Goal: Use online tool/utility: Utilize a website feature to perform a specific function

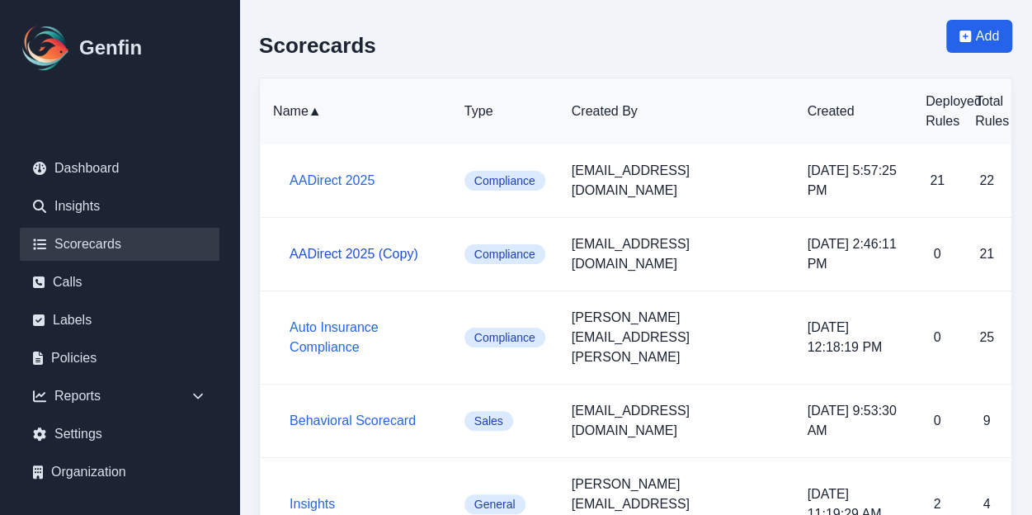
click at [391, 247] on link "AADirect 2025 (Copy)" at bounding box center [353, 254] width 129 height 14
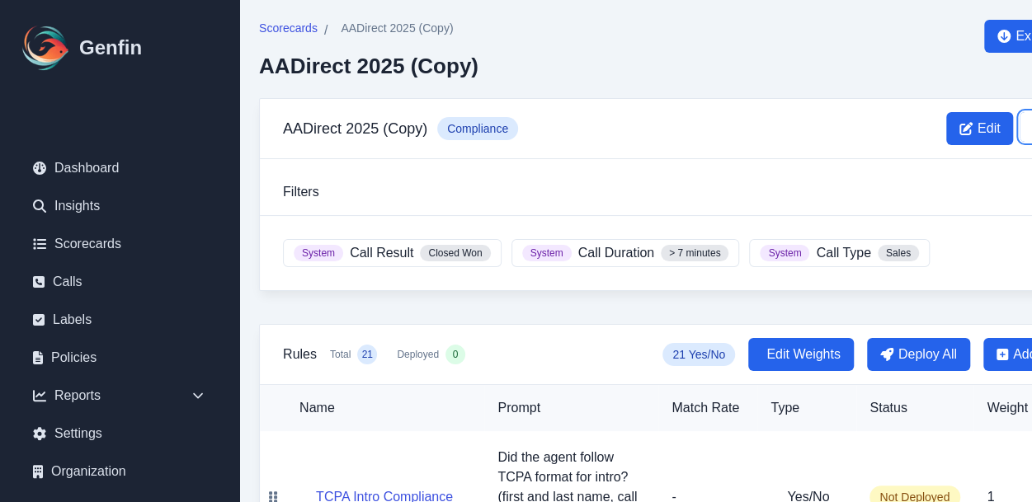
click at [1031, 129] on icon at bounding box center [1034, 127] width 3 height 14
click at [929, 198] on button "Delete" at bounding box center [983, 196] width 132 height 30
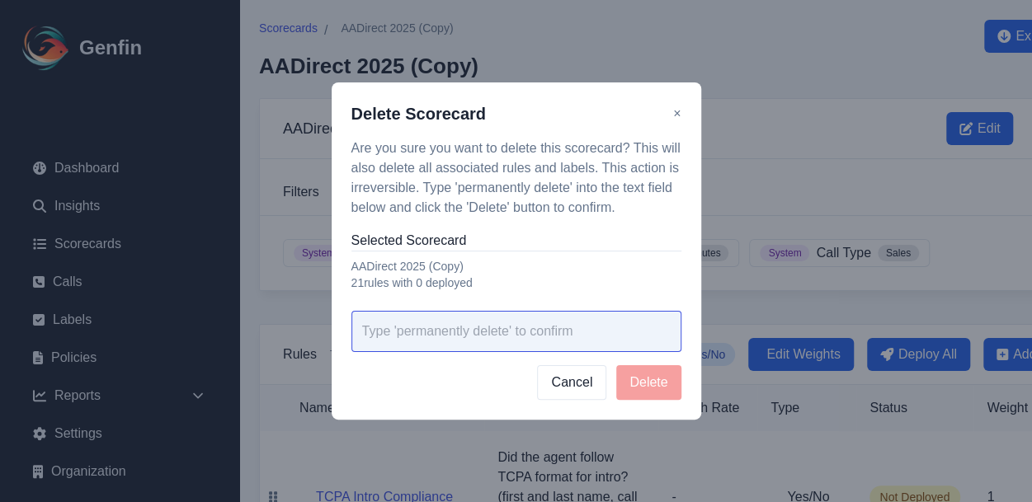
click at [624, 332] on input "text" at bounding box center [516, 331] width 330 height 41
type input "permanently delete"
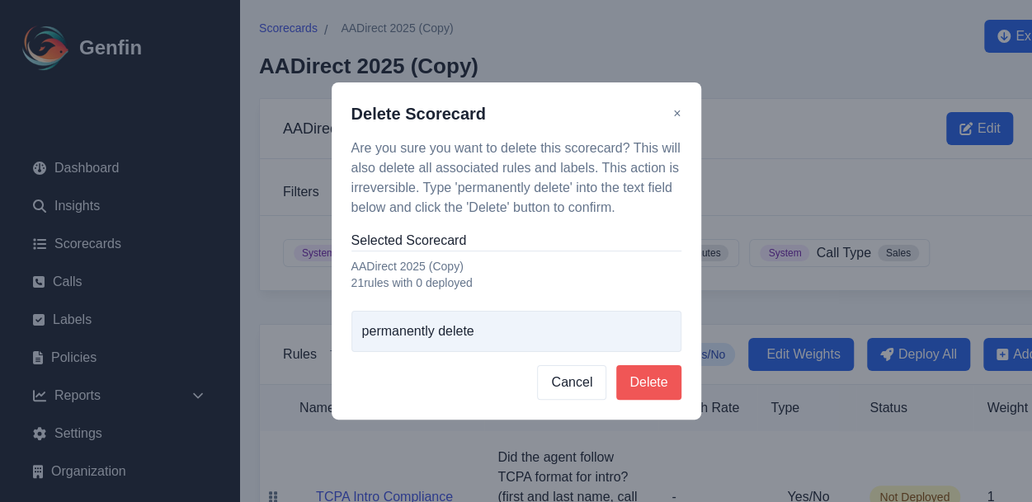
click at [647, 380] on button "Delete" at bounding box center [648, 382] width 64 height 35
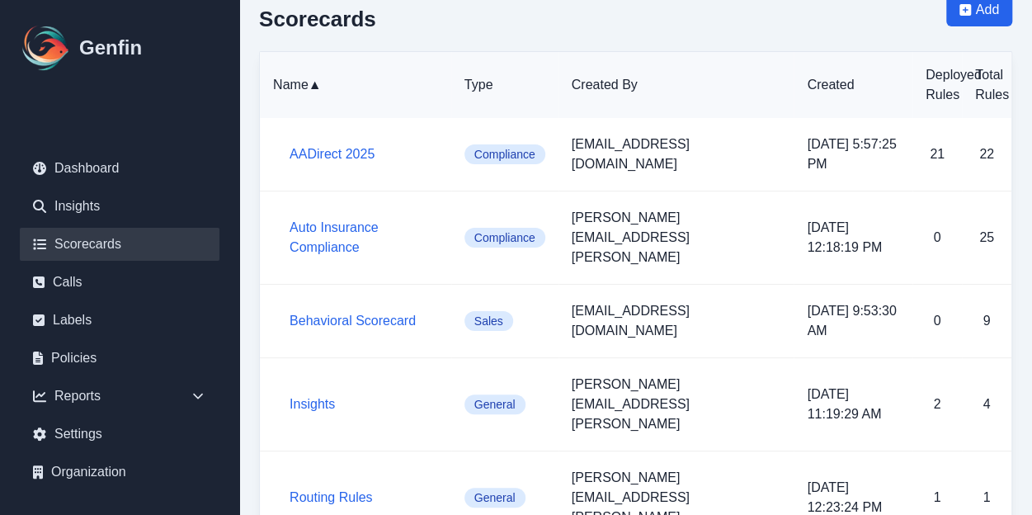
scroll to position [25, 0]
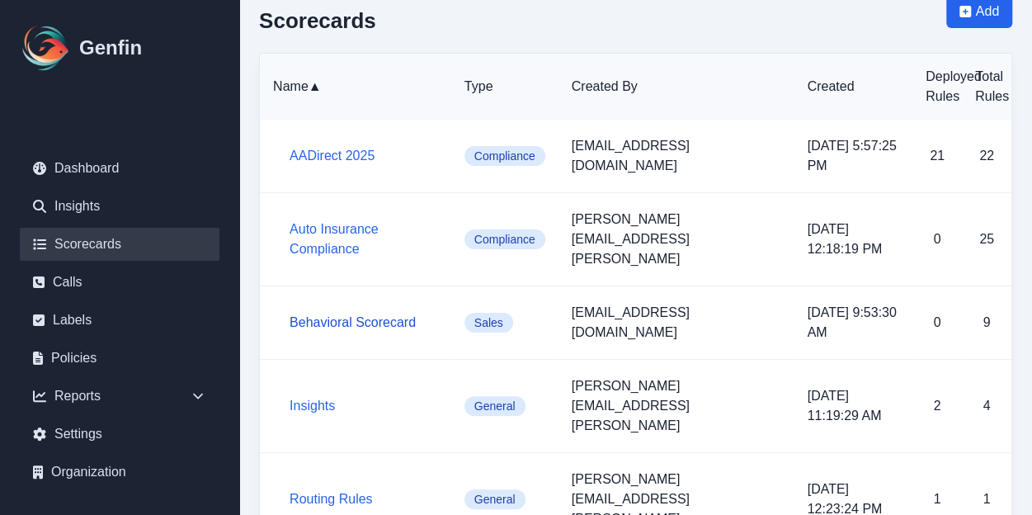
click at [406, 315] on link "Behavioral Scorecard" at bounding box center [352, 322] width 126 height 14
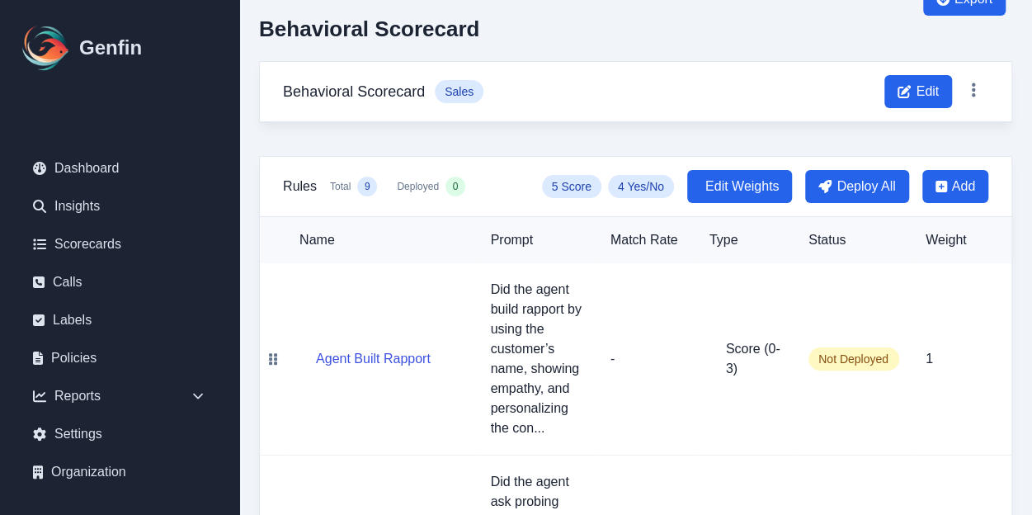
scroll to position [33, 0]
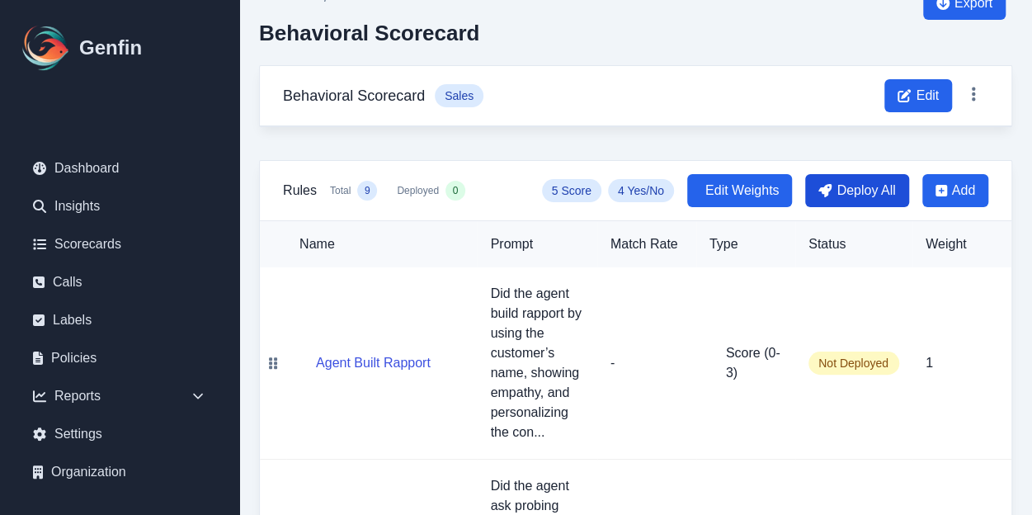
click at [866, 198] on span "Deploy All" at bounding box center [865, 191] width 59 height 20
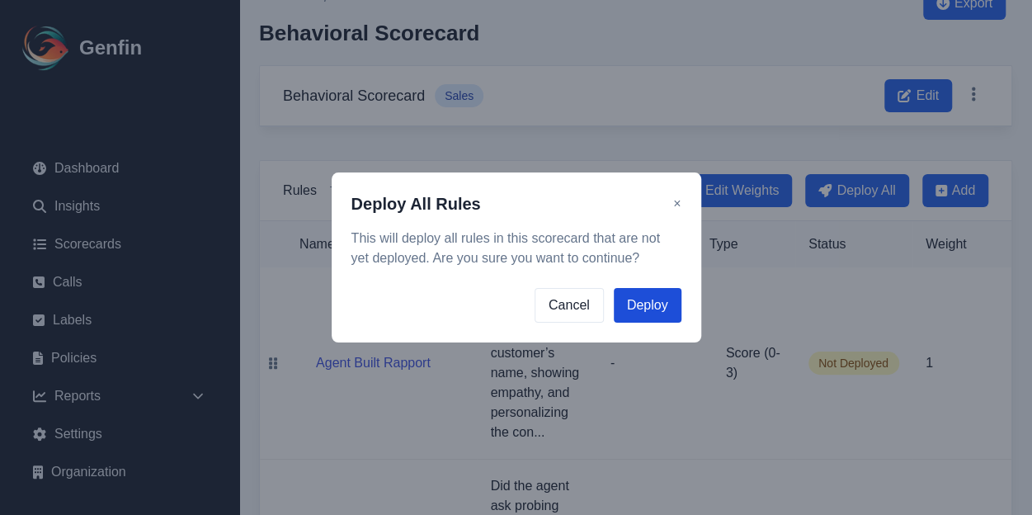
click at [647, 315] on button "Deploy" at bounding box center [648, 305] width 68 height 35
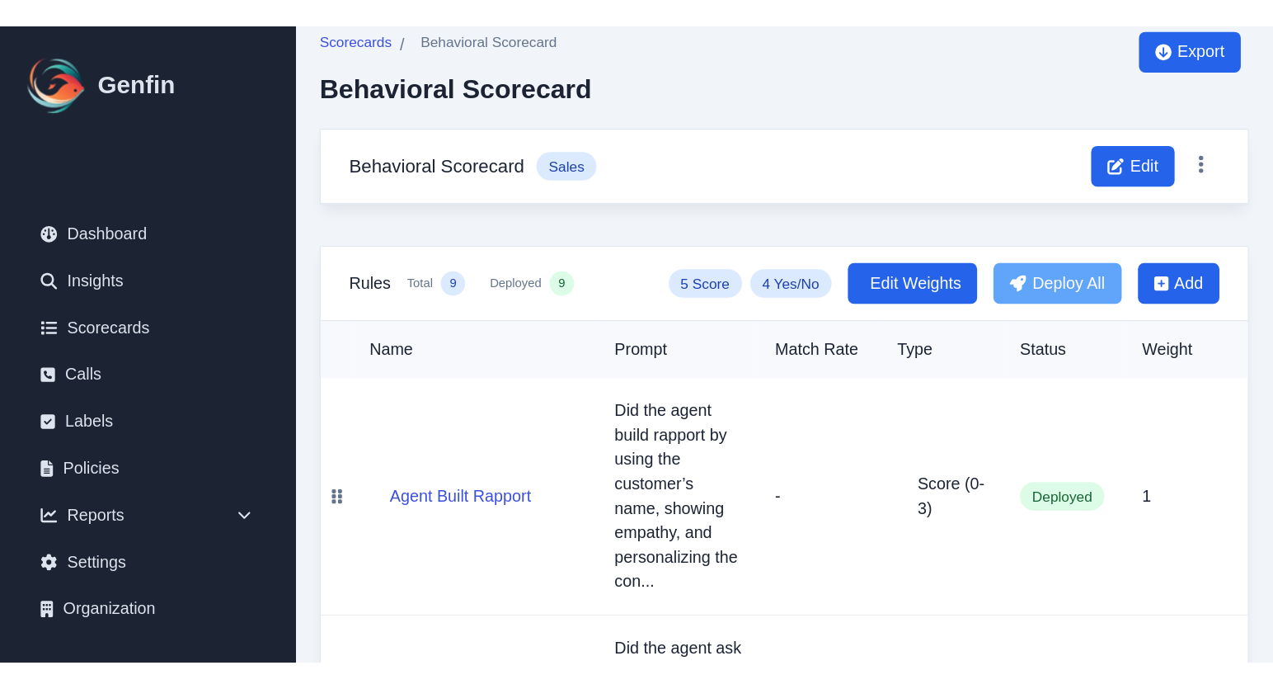
scroll to position [0, 0]
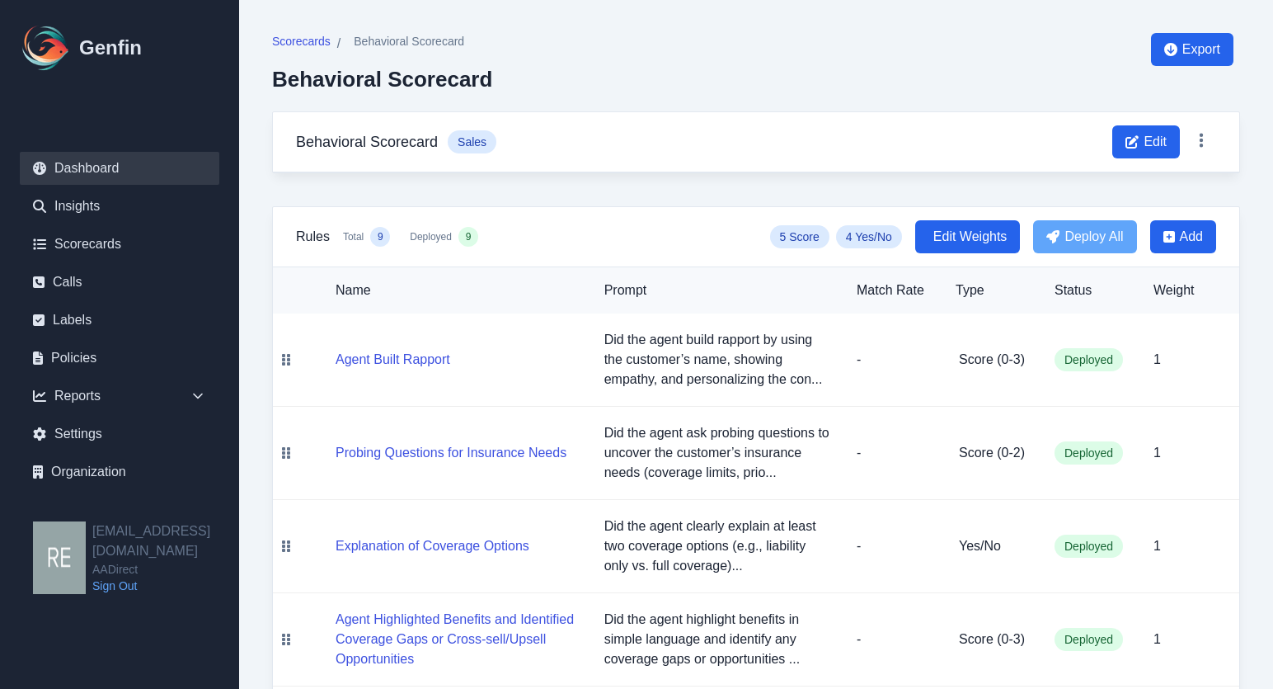
click at [102, 164] on link "Dashboard" at bounding box center [120, 168] width 200 height 33
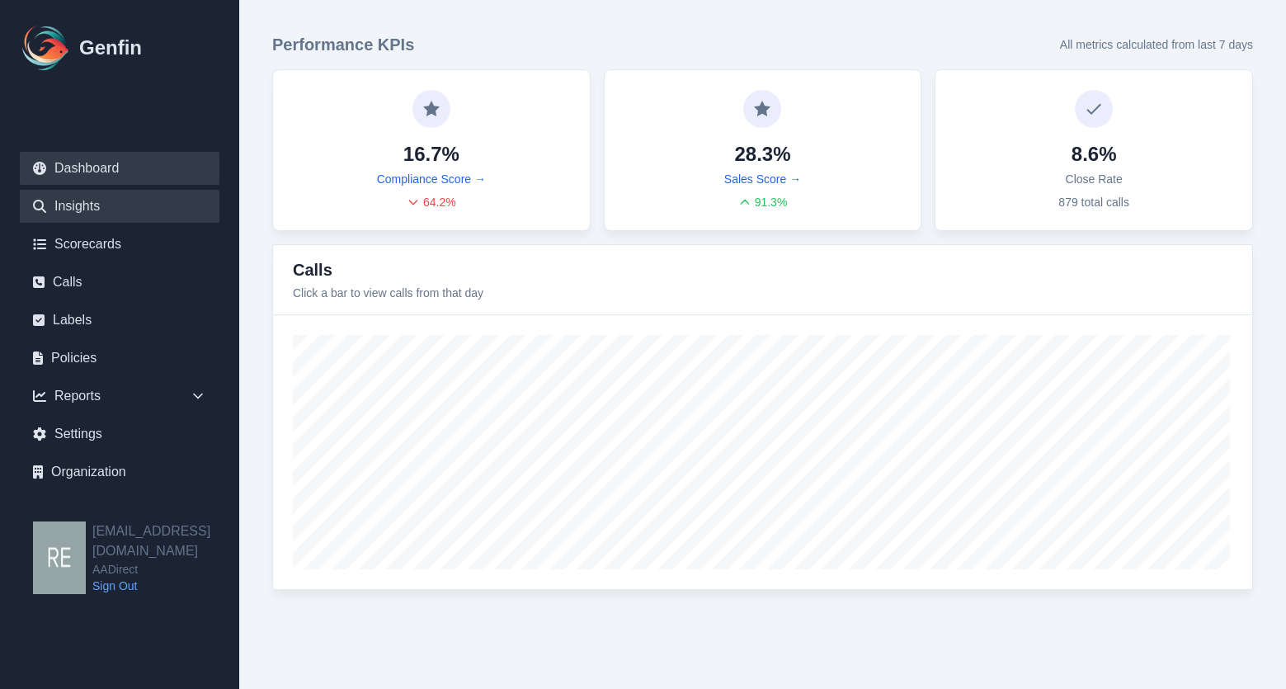
click at [106, 190] on link "Insights" at bounding box center [120, 206] width 200 height 33
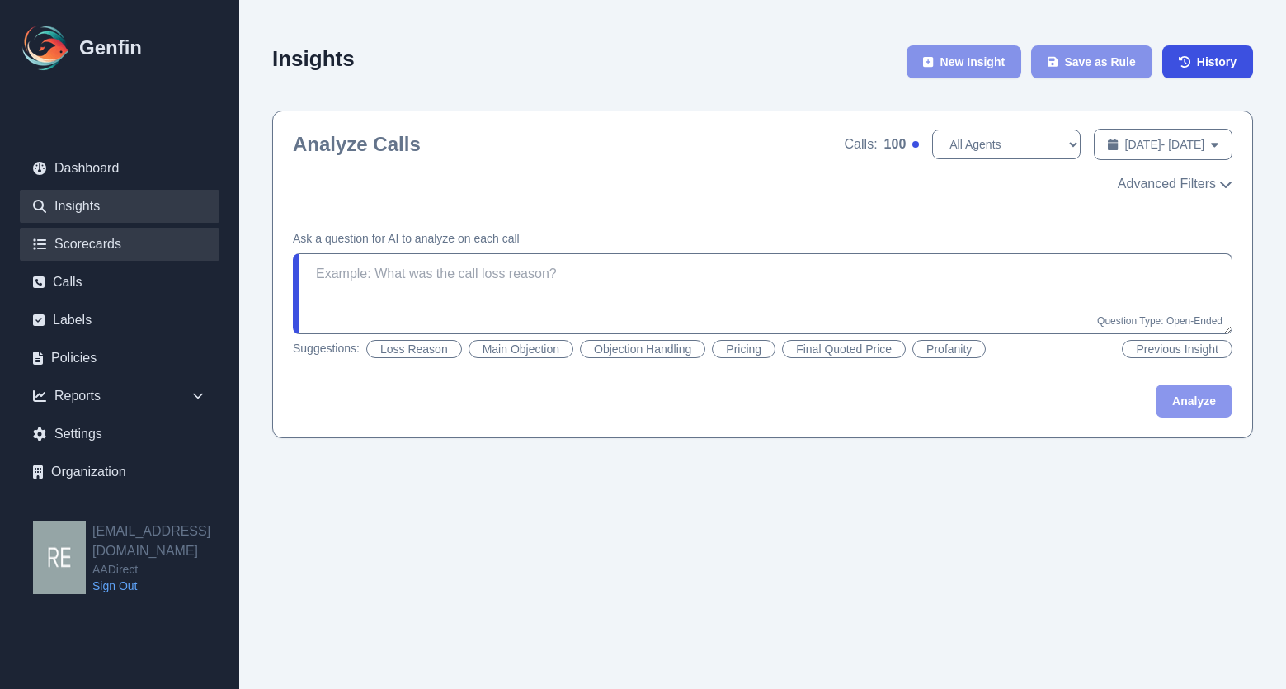
click at [109, 247] on link "Scorecards" at bounding box center [120, 244] width 200 height 33
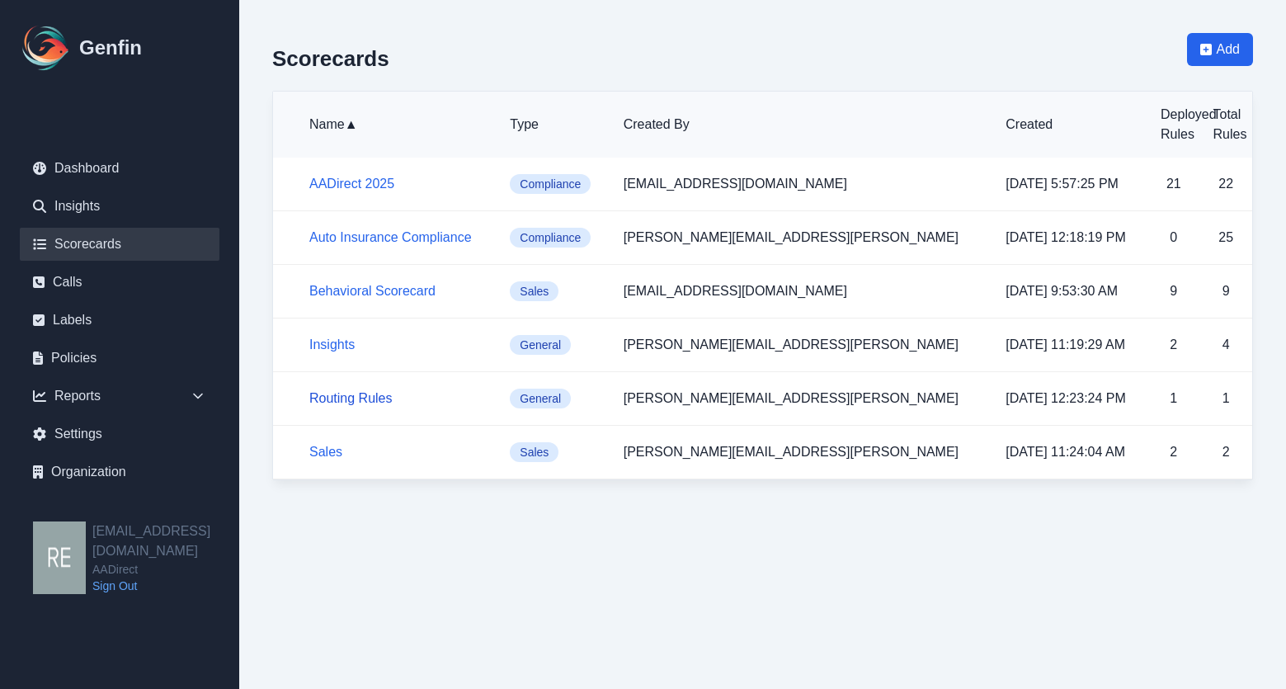
drag, startPoint x: 343, startPoint y: 382, endPoint x: 378, endPoint y: 398, distance: 38.4
click at [351, 383] on td "Routing Rules" at bounding box center [385, 399] width 224 height 54
click at [376, 402] on link "Routing Rules" at bounding box center [350, 398] width 83 height 14
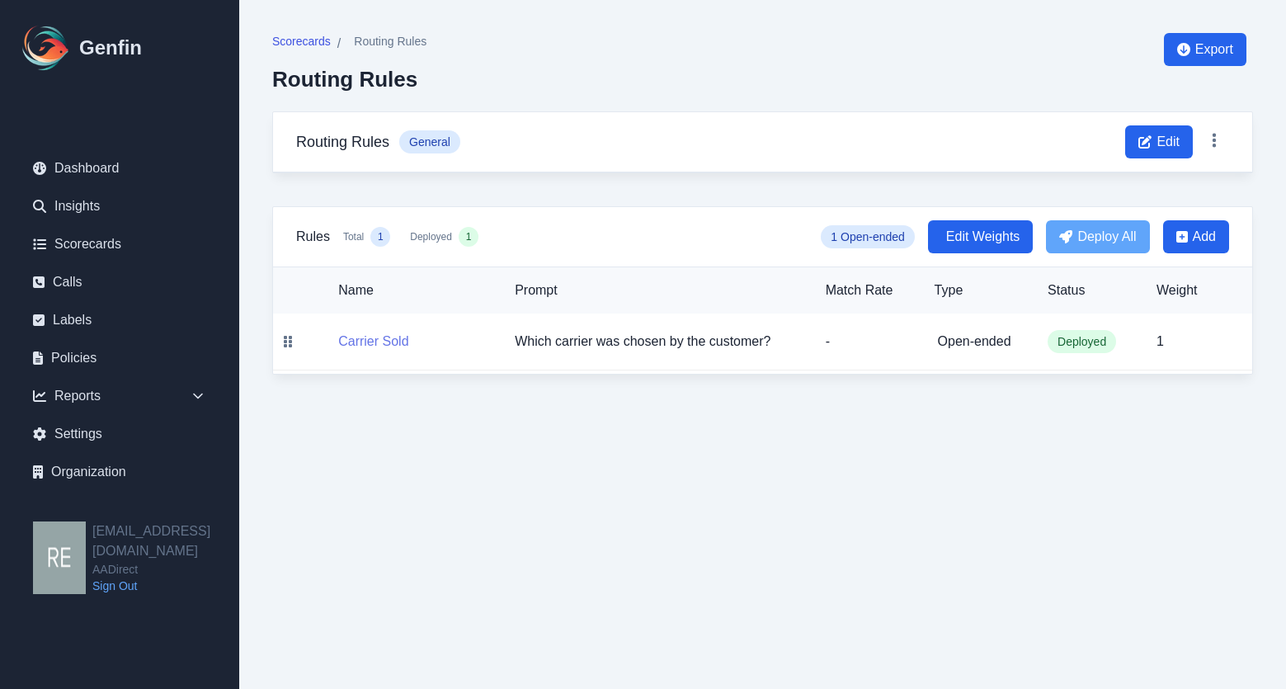
click at [372, 340] on button "Carrier Sold" at bounding box center [373, 342] width 70 height 20
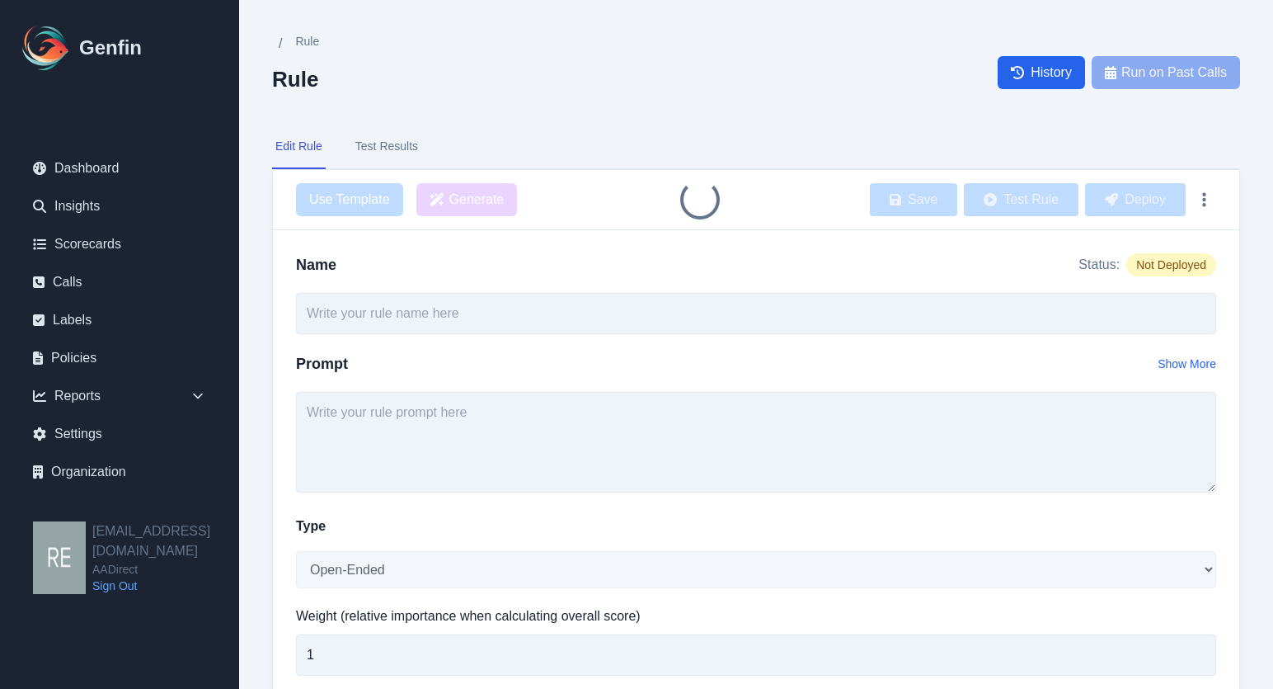
type input "Carrier Sold"
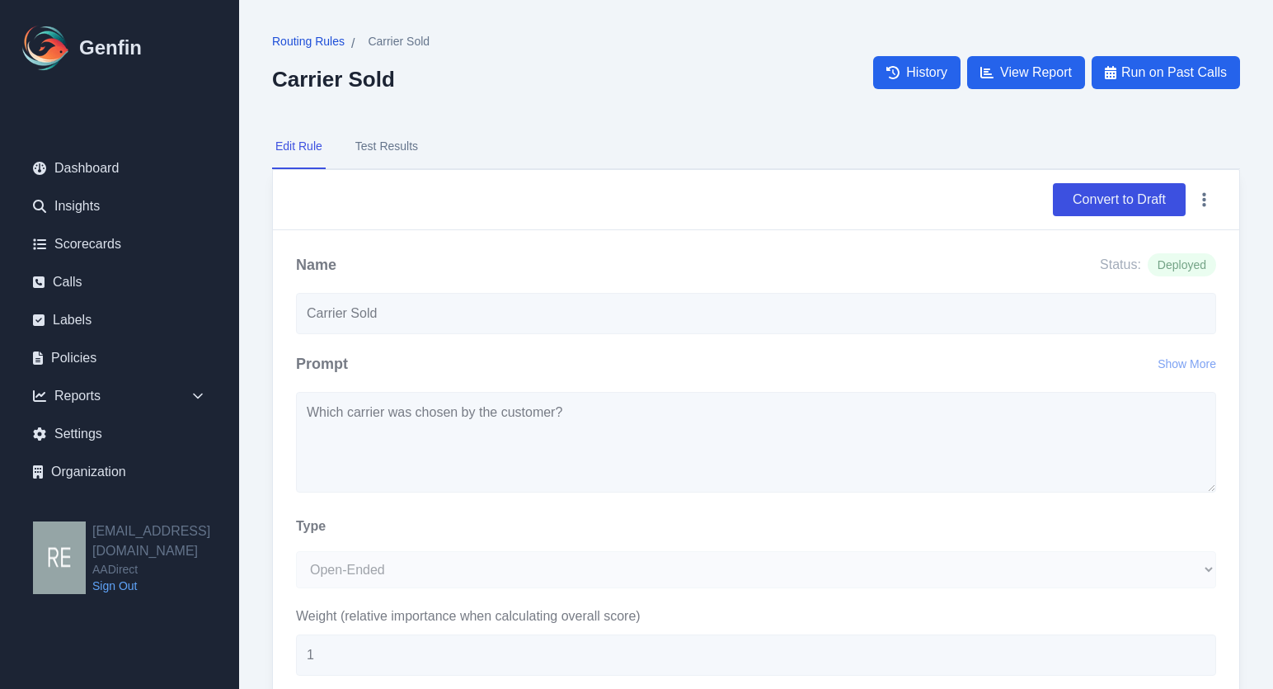
click at [333, 41] on span "Routing Rules" at bounding box center [308, 41] width 73 height 16
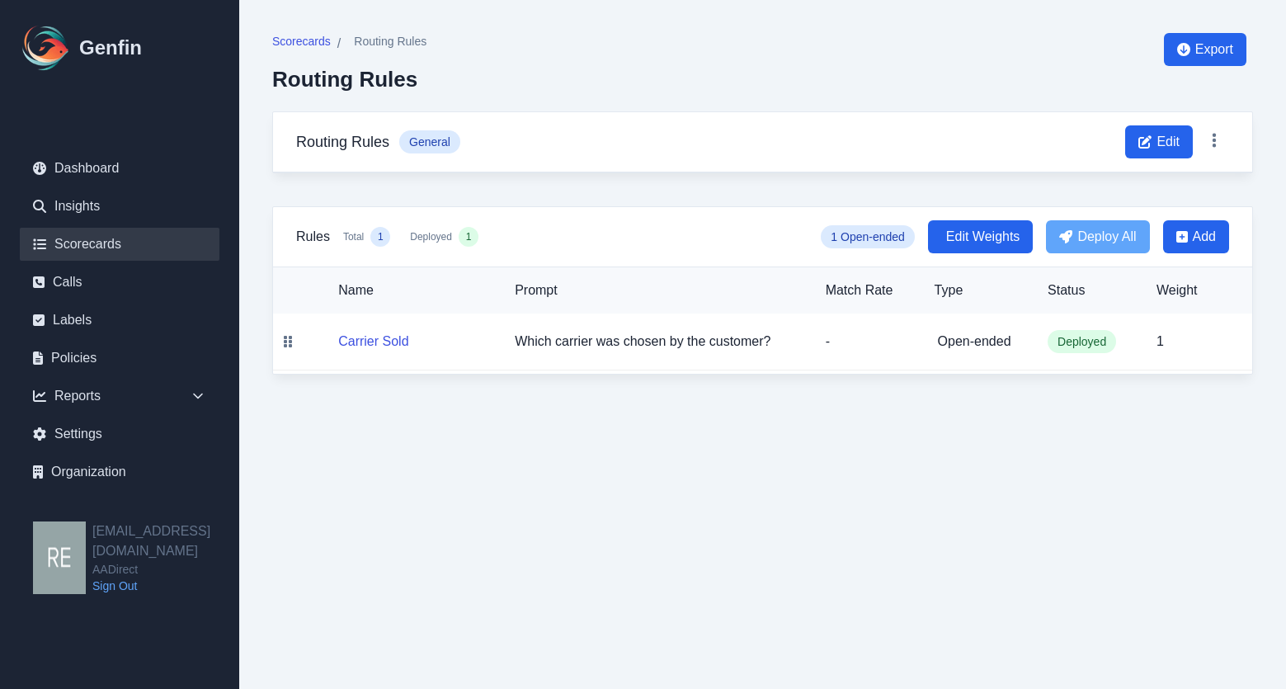
click at [92, 240] on link "Scorecards" at bounding box center [120, 244] width 200 height 33
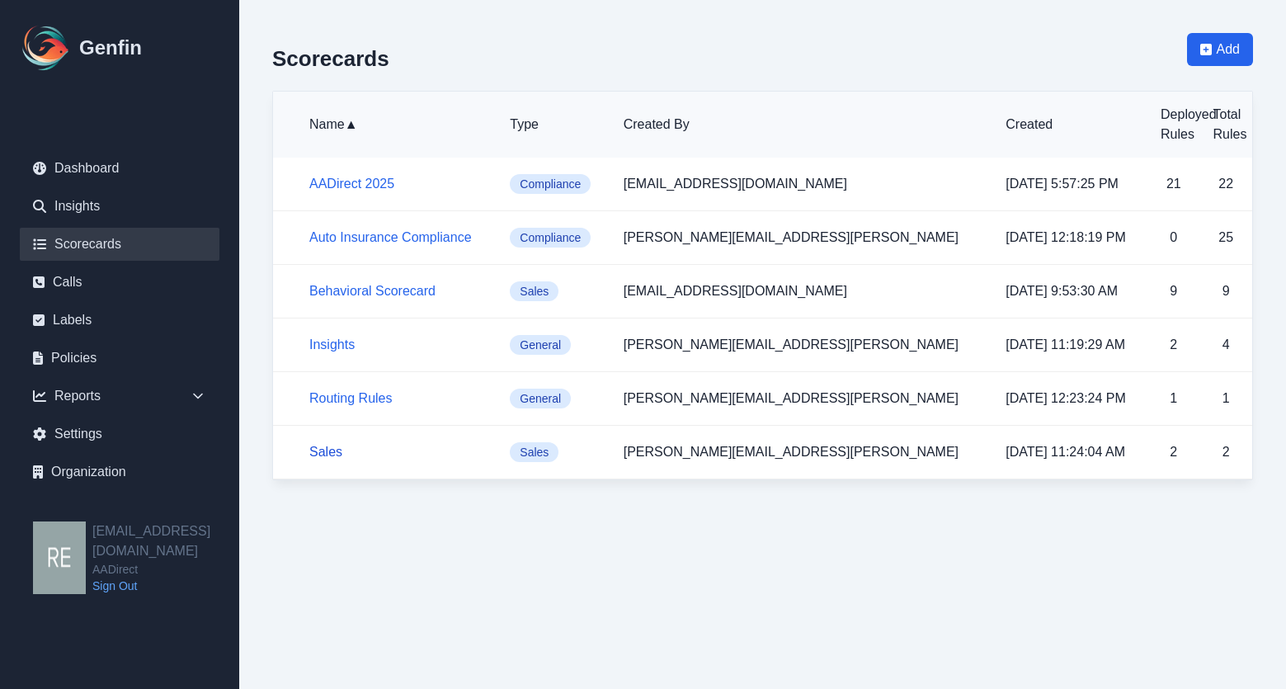
click at [325, 452] on link "Sales" at bounding box center [325, 452] width 33 height 14
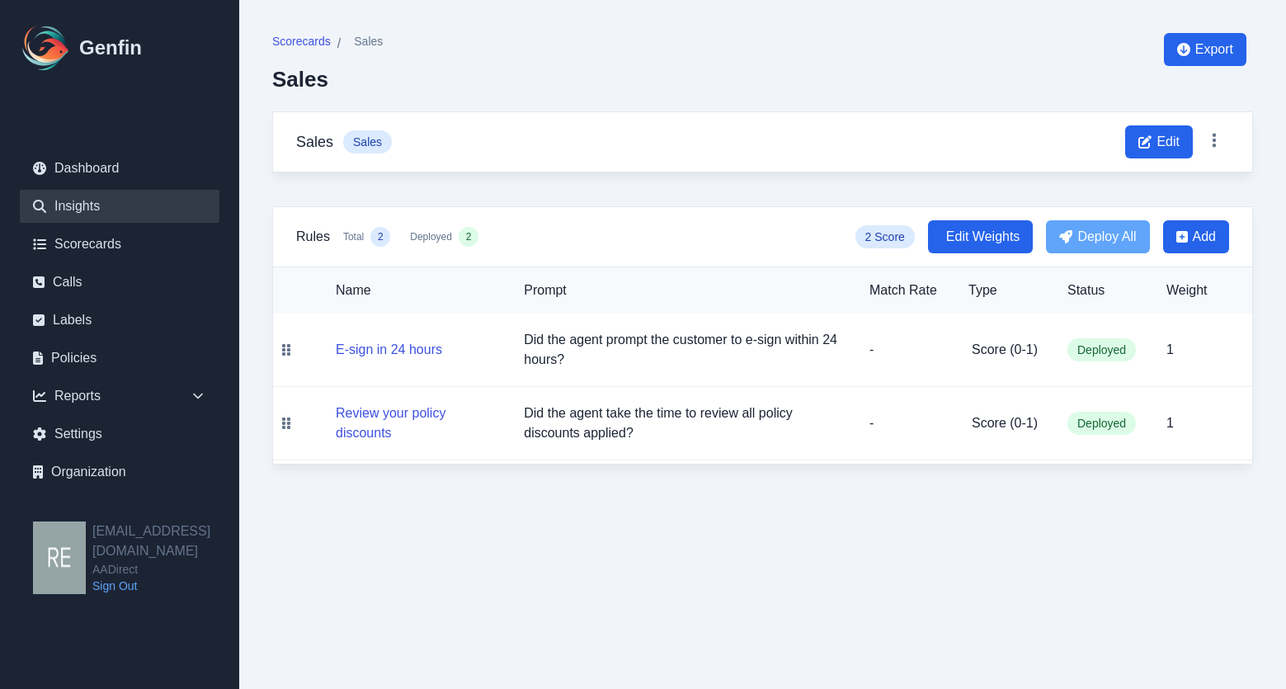
click at [116, 205] on link "Insights" at bounding box center [120, 206] width 200 height 33
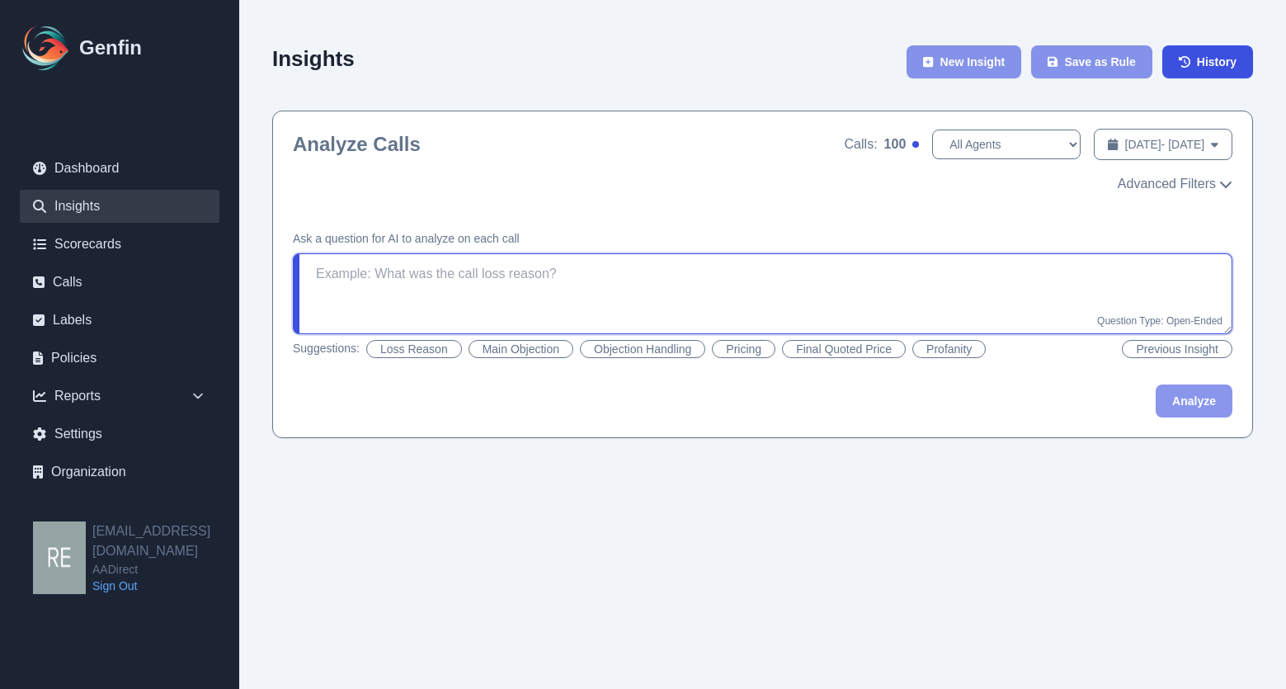
click at [531, 282] on textarea at bounding box center [762, 293] width 939 height 81
click at [1031, 471] on html "[PERSON_NAME] Dashboard Insights Scorecards Calls Labels Policies Reports Sales…" at bounding box center [643, 235] width 1286 height 471
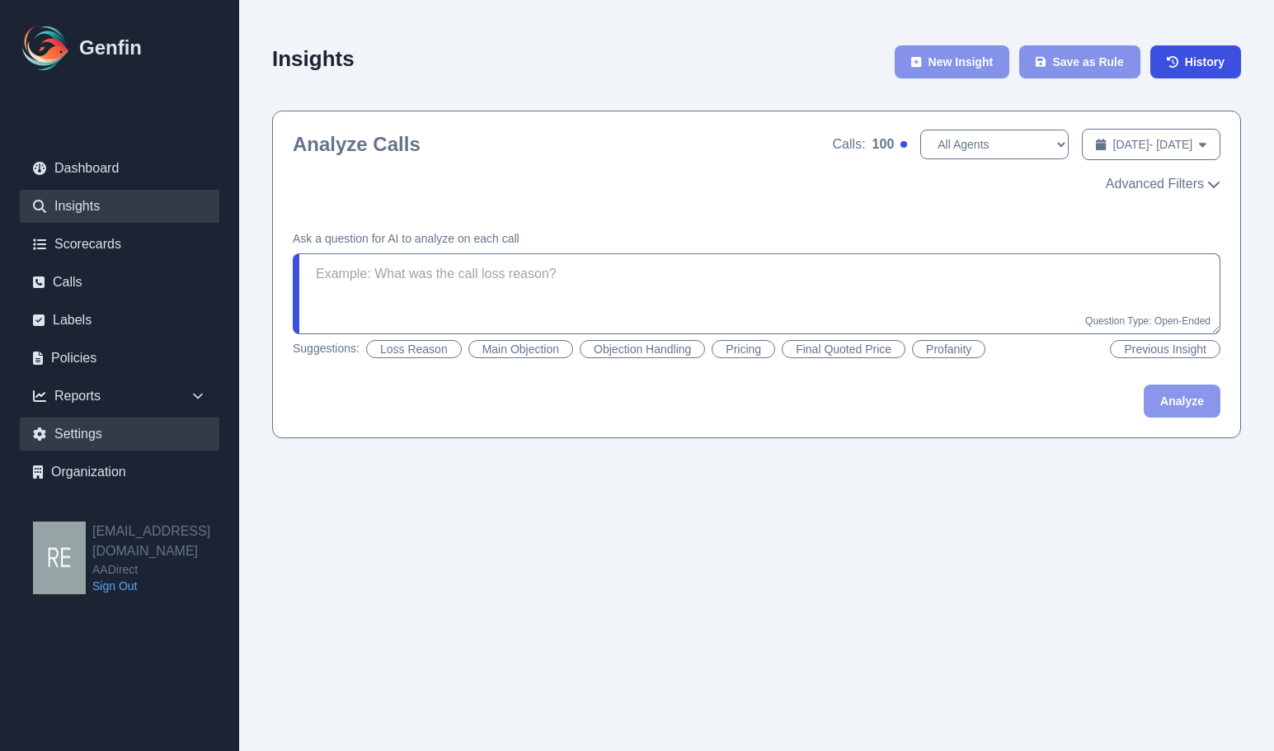
click at [93, 433] on link "Settings" at bounding box center [120, 433] width 200 height 33
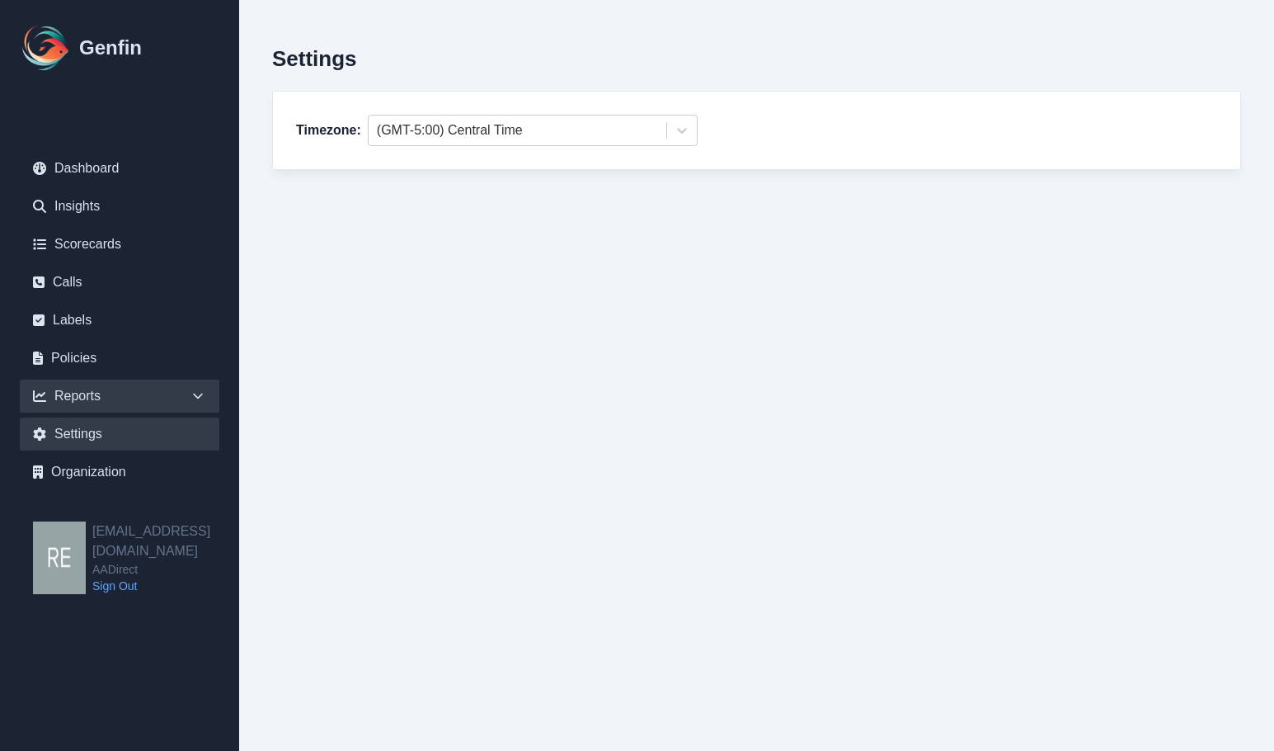
click at [78, 398] on div "Reports" at bounding box center [120, 395] width 200 height 33
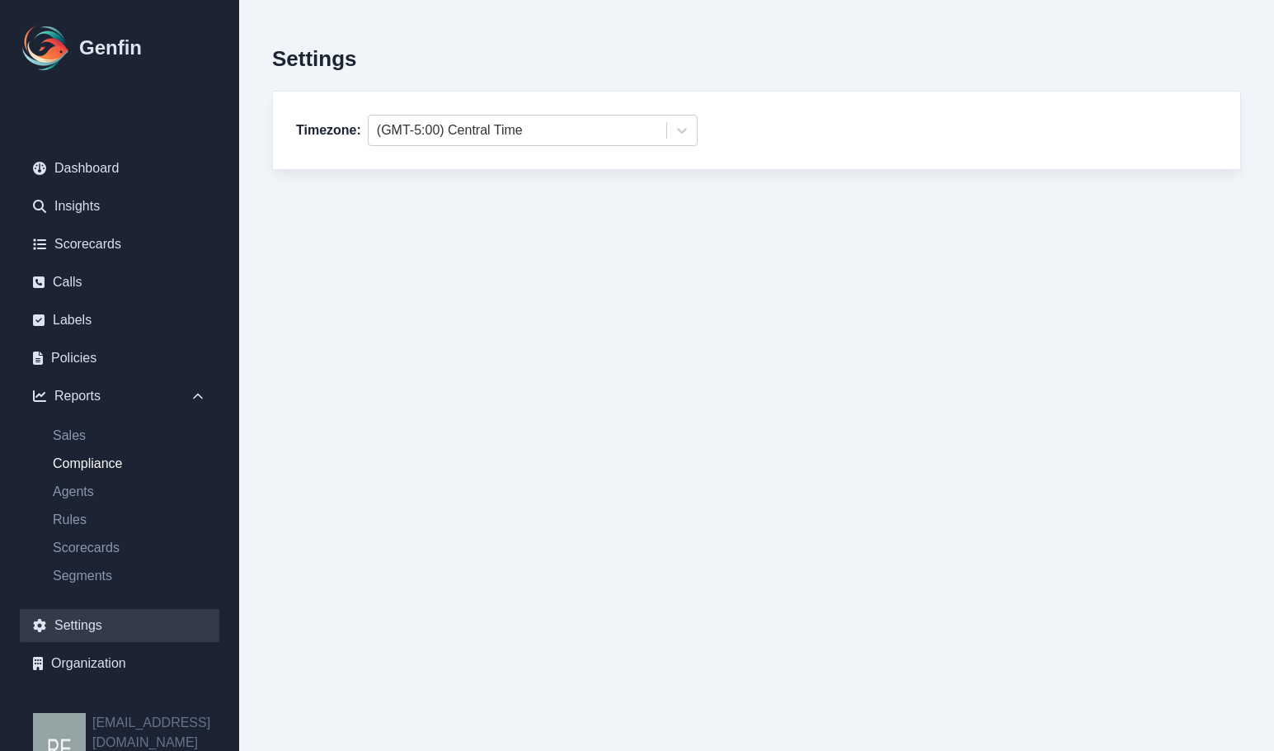
click at [106, 456] on link "Compliance" at bounding box center [130, 464] width 180 height 20
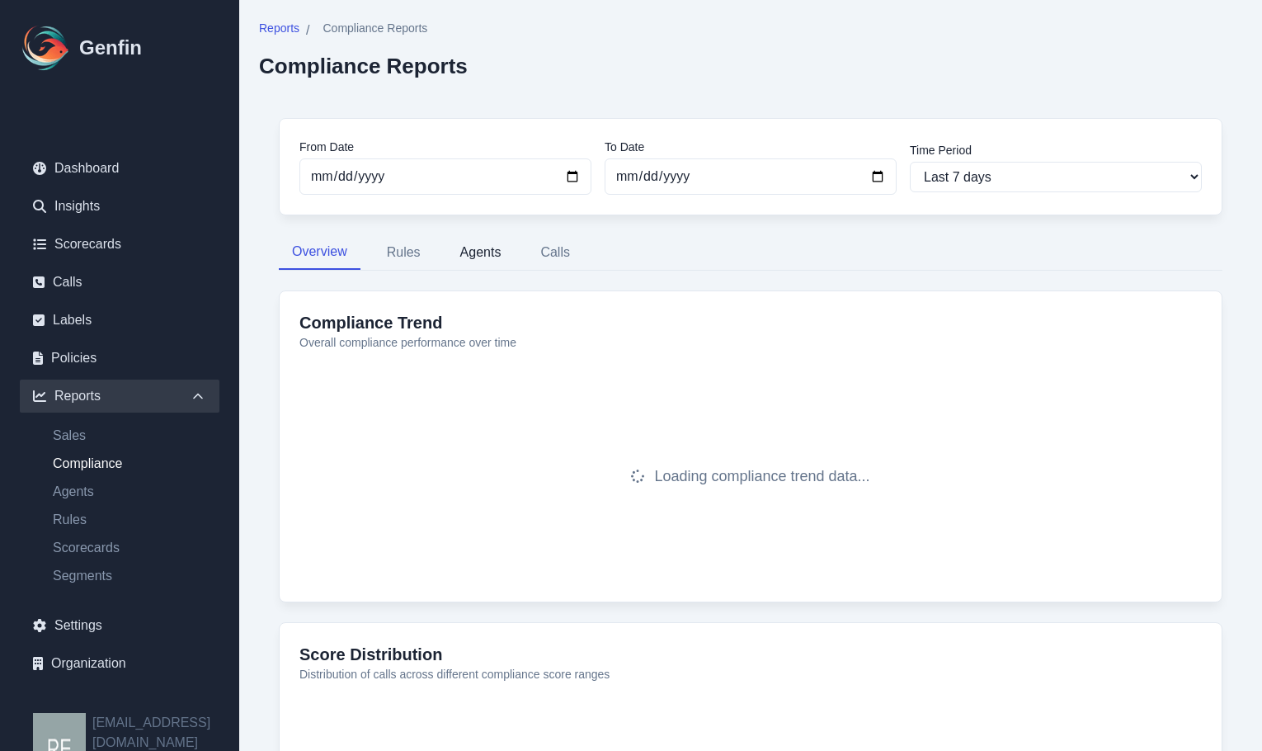
click at [507, 270] on button "Agents" at bounding box center [481, 252] width 68 height 35
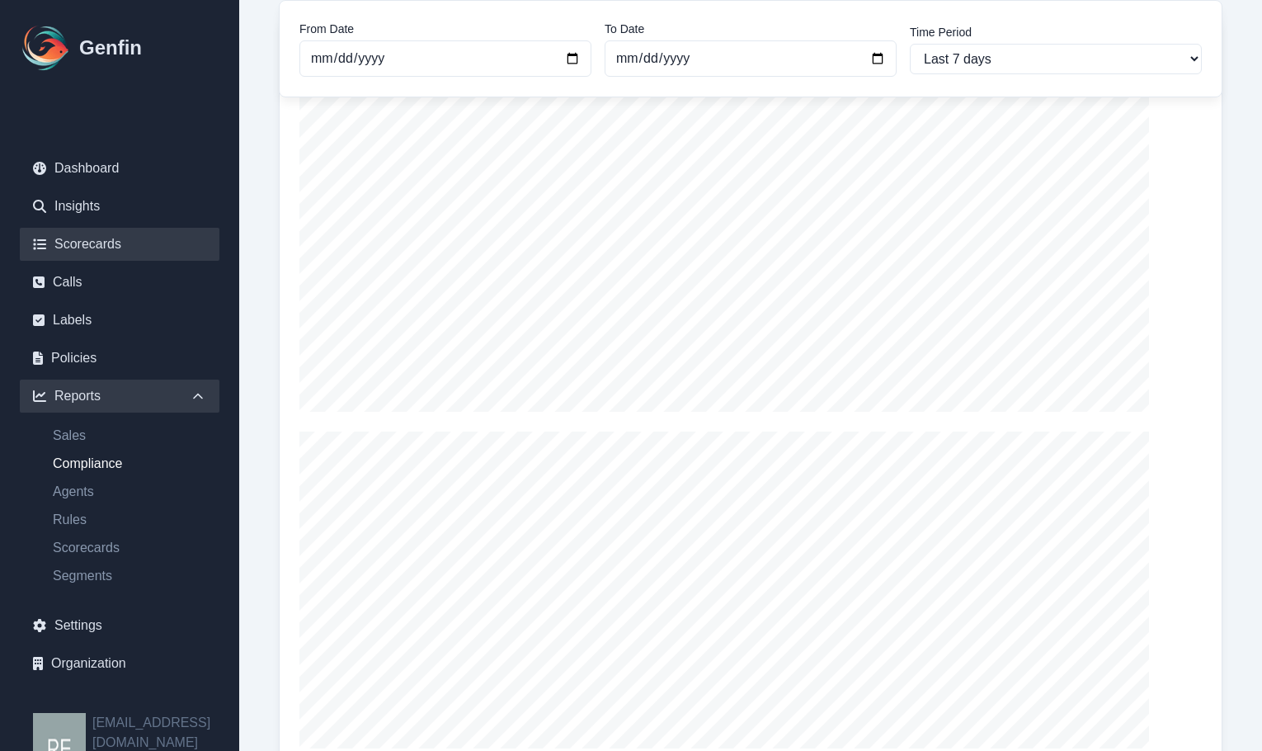
click at [111, 245] on link "Scorecards" at bounding box center [120, 244] width 200 height 33
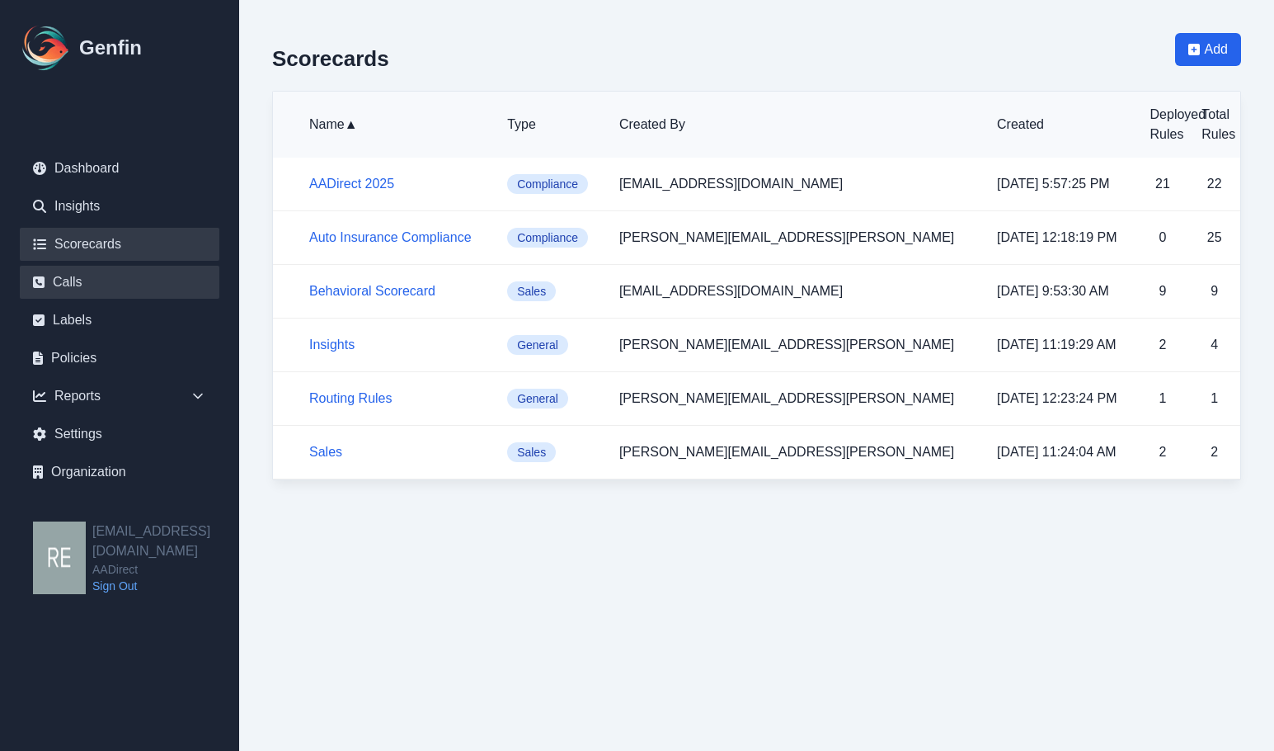
click at [59, 285] on link "Calls" at bounding box center [120, 282] width 200 height 33
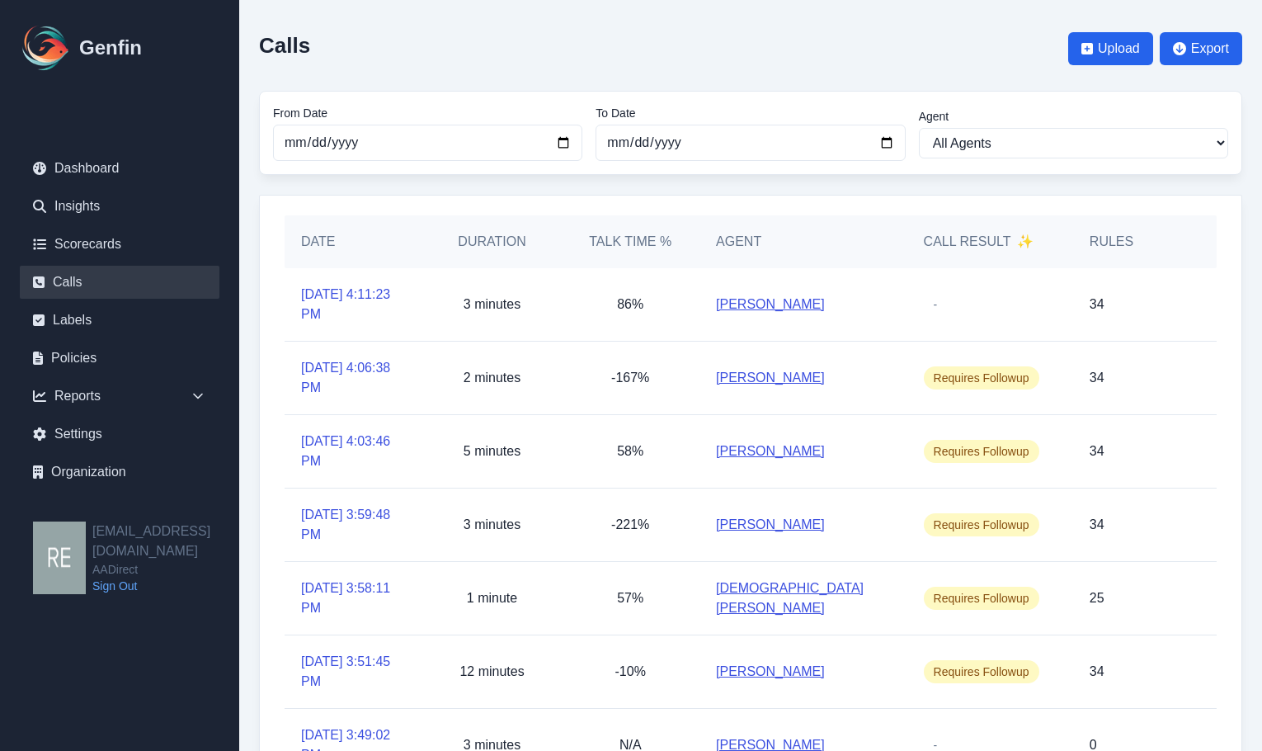
click at [734, 43] on div "Calls Upload Export" at bounding box center [750, 49] width 983 height 58
click at [96, 208] on link "Insights" at bounding box center [120, 206] width 200 height 33
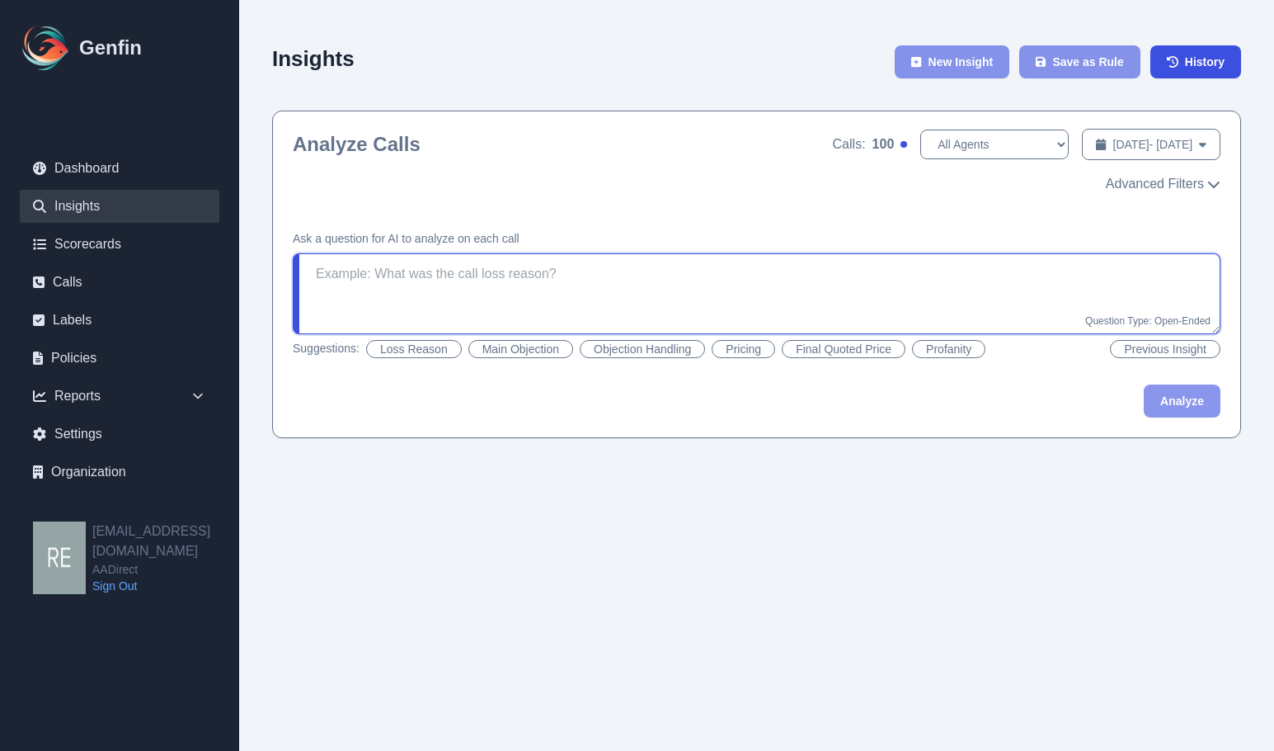
click at [523, 265] on textarea at bounding box center [757, 293] width 928 height 81
drag, startPoint x: 352, startPoint y: 260, endPoint x: 371, endPoint y: 292, distance: 37.3
click at [352, 260] on textarea at bounding box center [757, 293] width 928 height 81
type textarea "motor club/ roadside assistance"
click at [1031, 402] on button "Analyze" at bounding box center [1182, 400] width 77 height 33
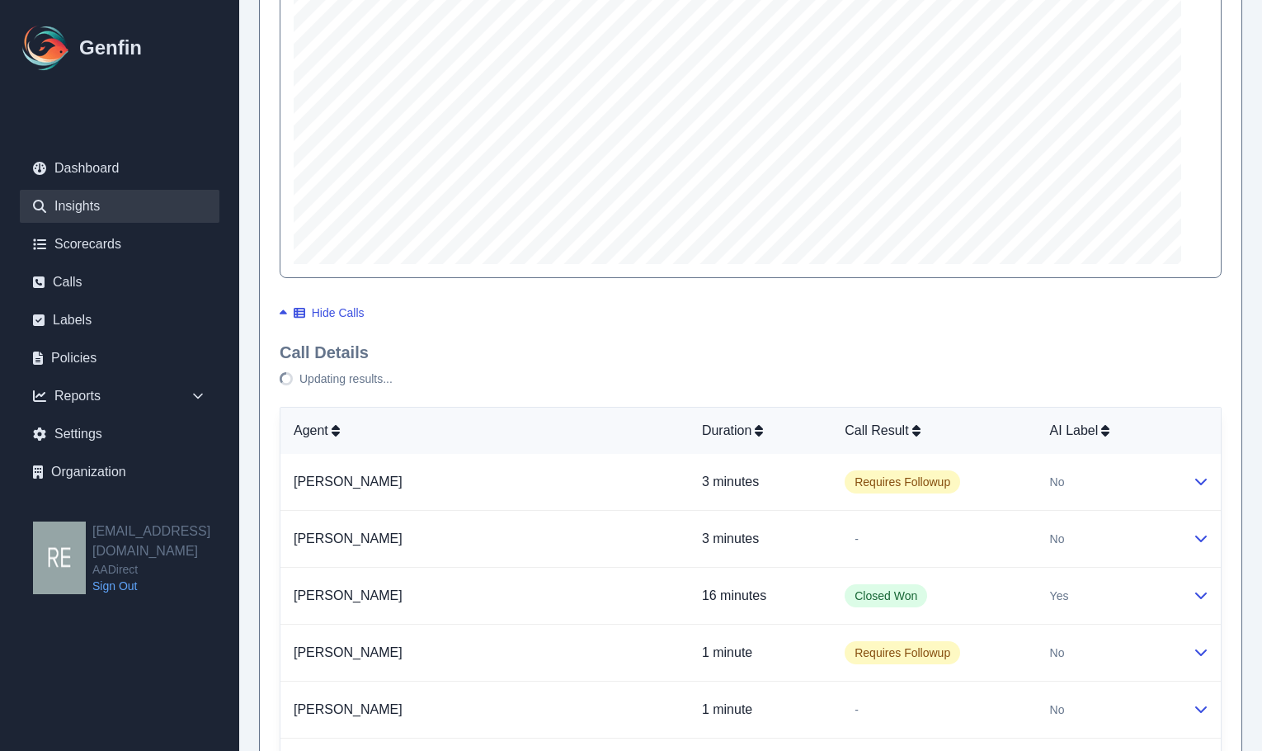
scroll to position [907, 0]
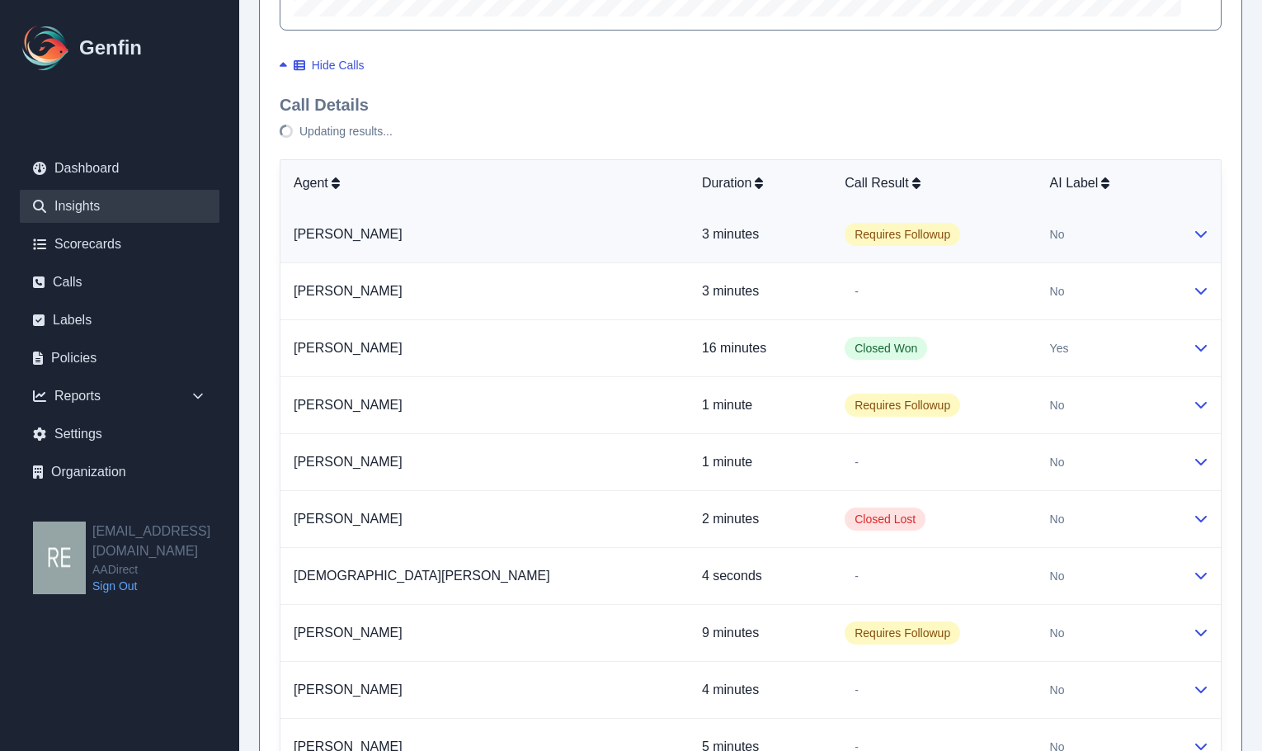
click at [1031, 240] on icon at bounding box center [1200, 233] width 13 height 13
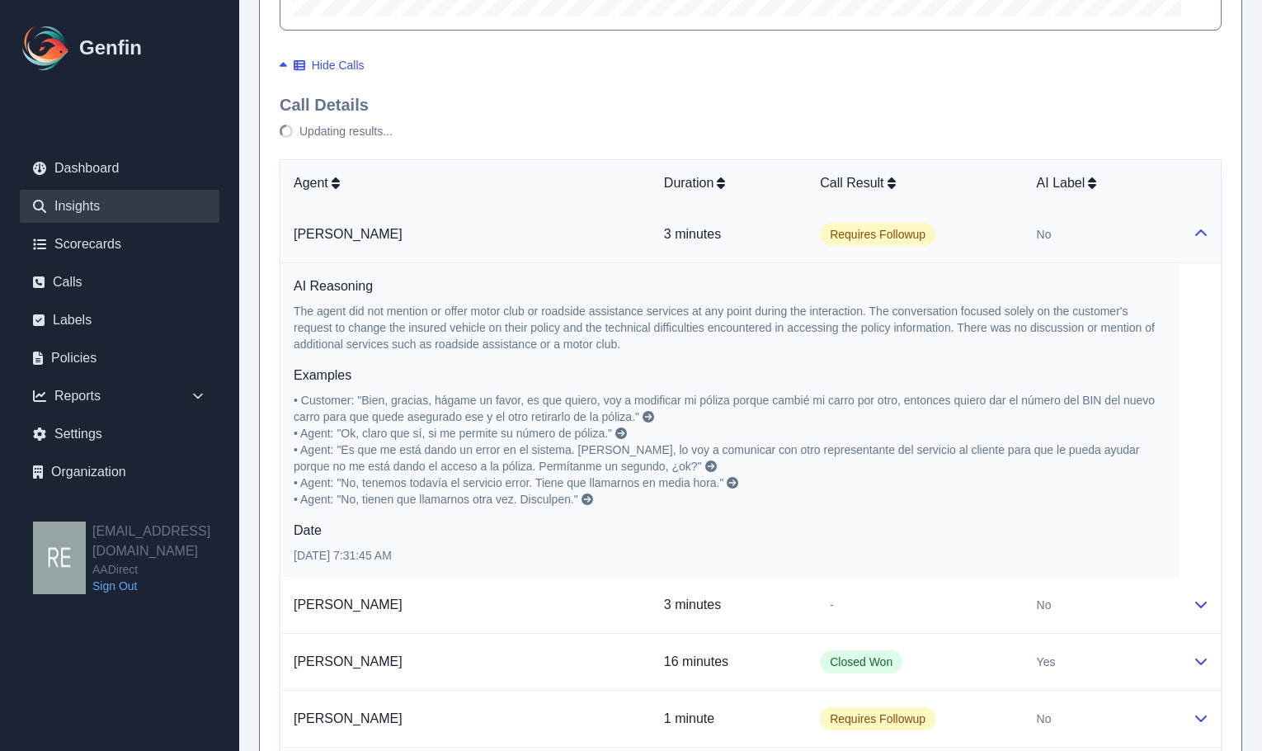
click at [1031, 240] on icon at bounding box center [1200, 233] width 13 height 13
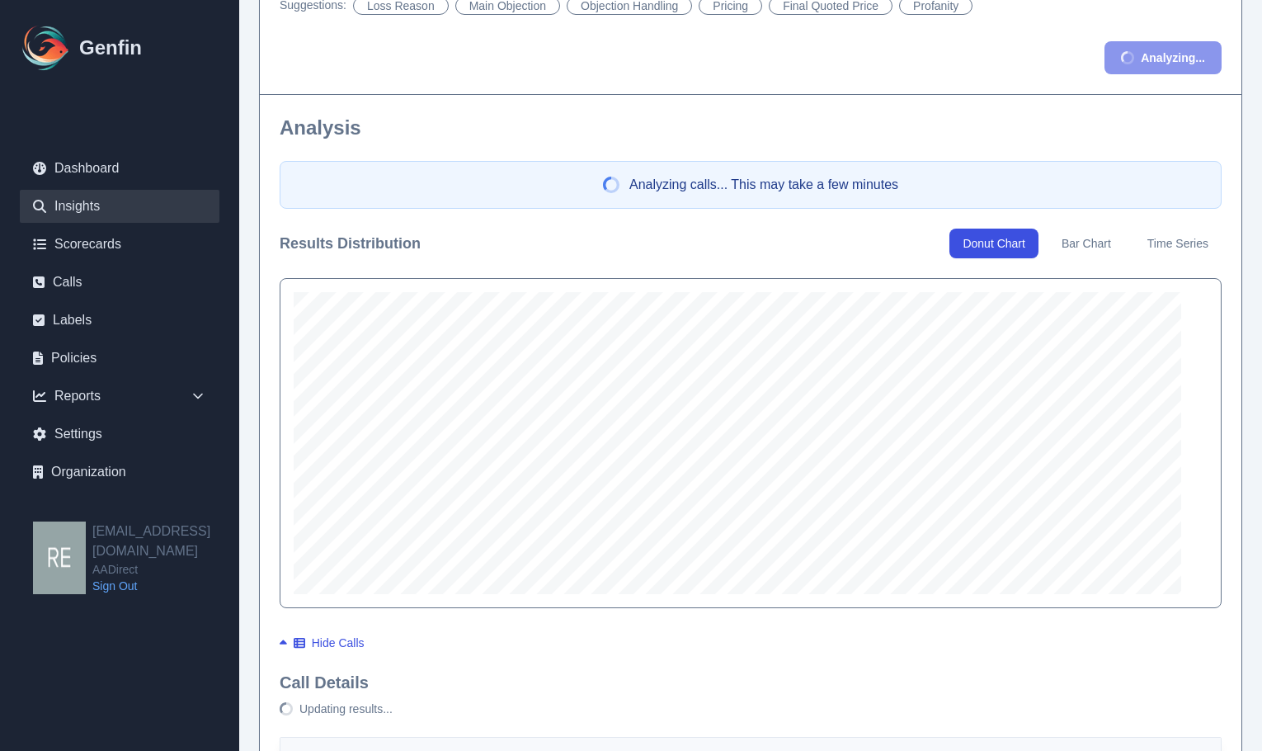
scroll to position [412, 0]
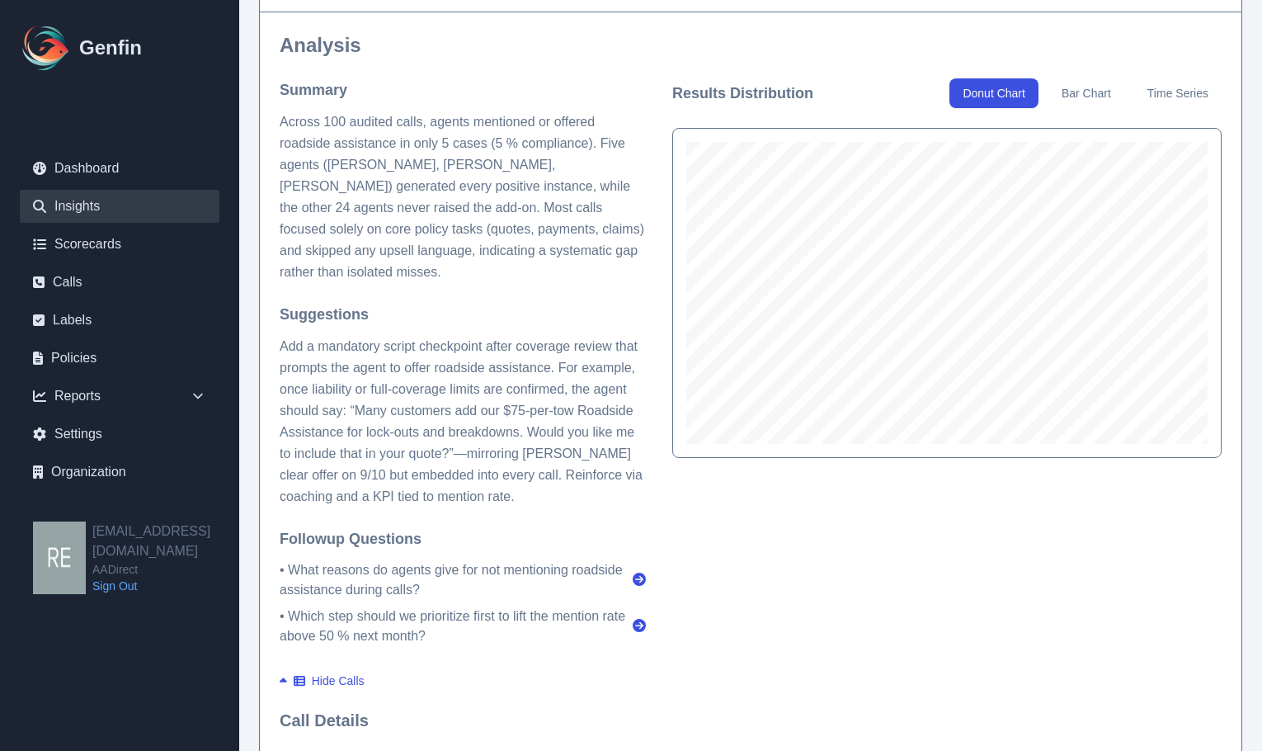
click at [805, 514] on div "Results Distribution Donut Chart Bar Chart Time Series" at bounding box center [946, 361] width 549 height 567
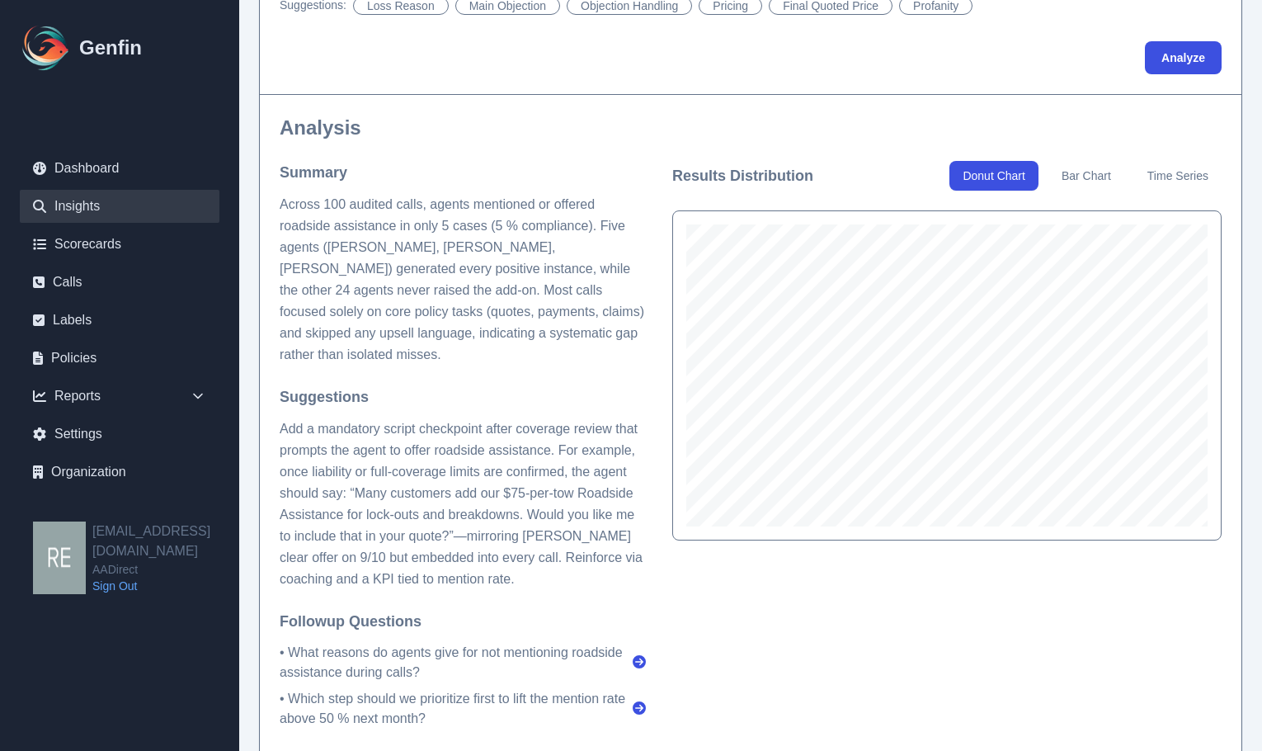
scroll to position [82, 0]
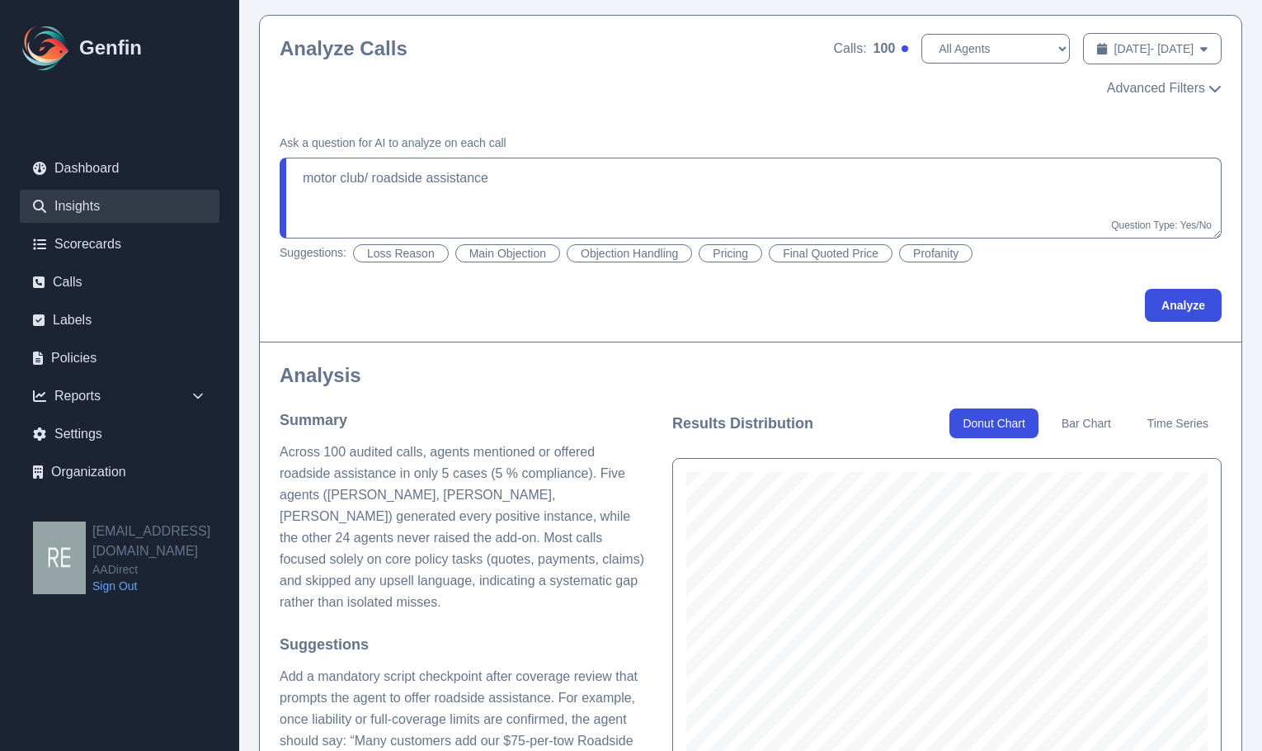
click at [72, 514] on aside "[PERSON_NAME] Dashboard Insights Scorecards Calls Labels Policies Reports Sales…" at bounding box center [119, 375] width 239 height 751
